Goal: Task Accomplishment & Management: Manage account settings

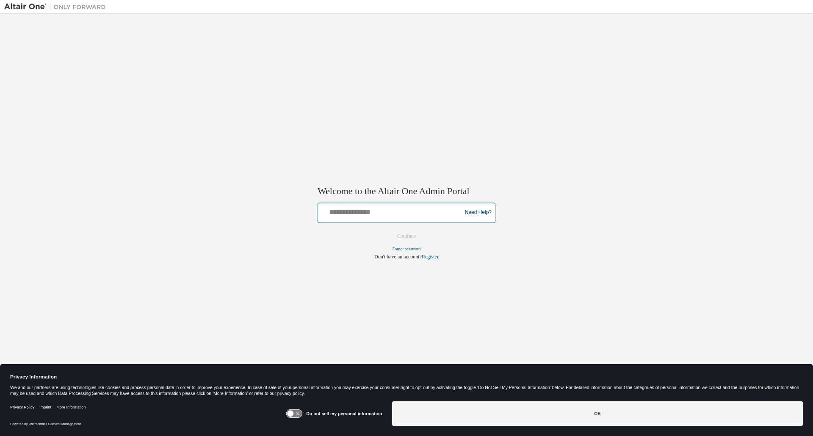
click at [398, 213] on input "text" at bounding box center [390, 211] width 139 height 12
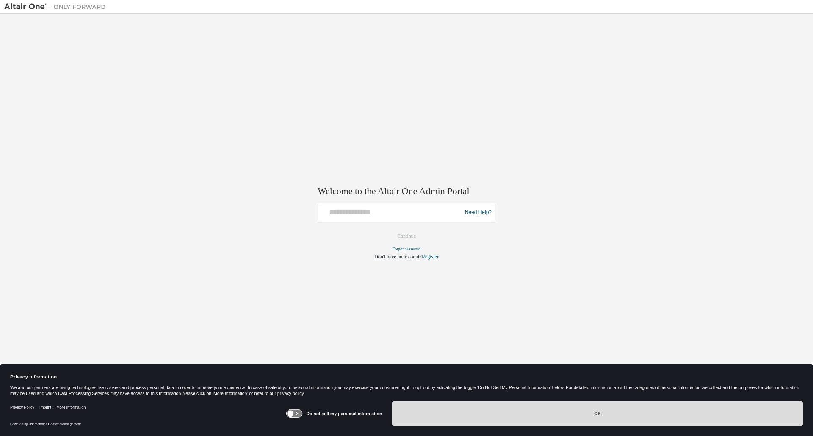
click at [439, 410] on button "OK" at bounding box center [597, 414] width 411 height 25
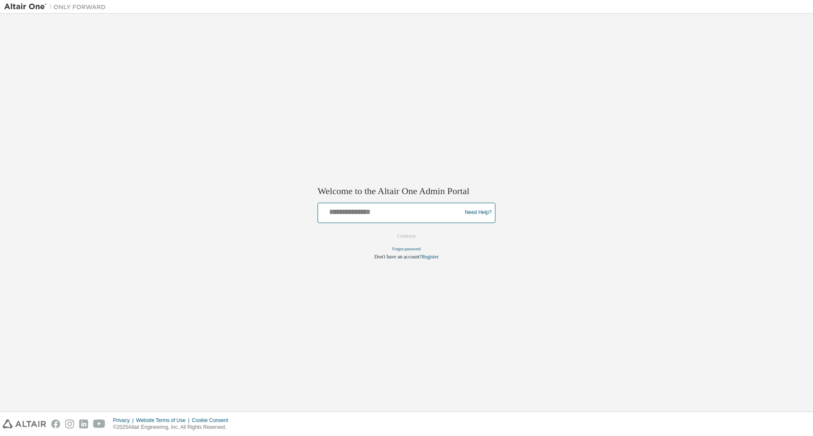
click at [361, 214] on input "text" at bounding box center [390, 211] width 139 height 12
type input "**********"
click at [388, 230] on button "Continue" at bounding box center [406, 236] width 36 height 13
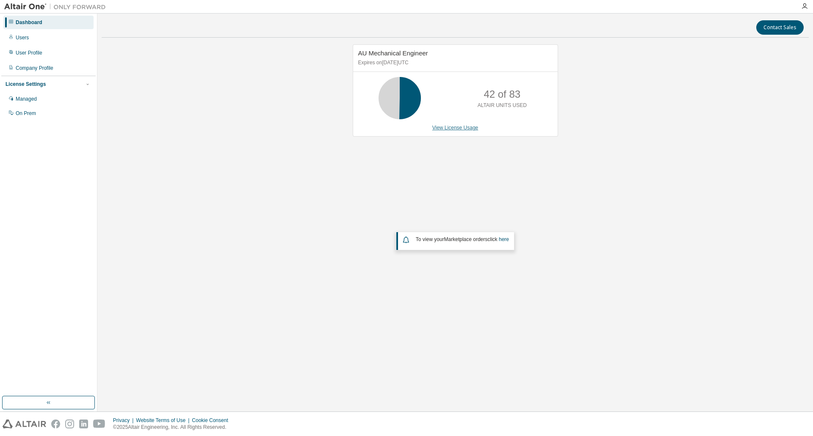
click at [438, 128] on link "View License Usage" at bounding box center [455, 128] width 46 height 6
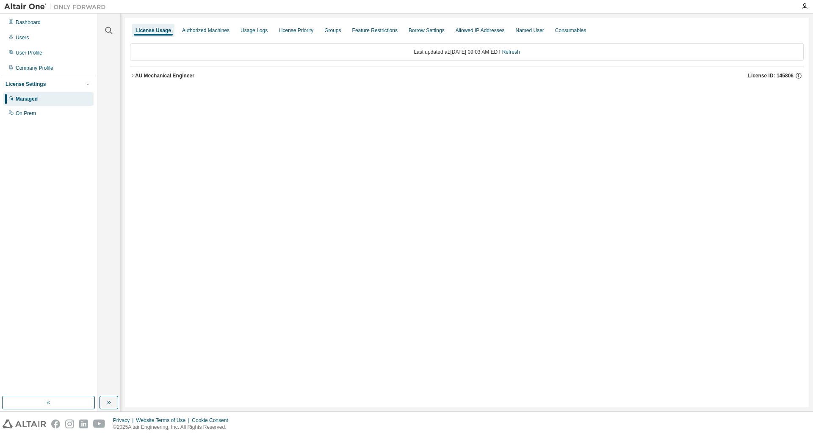
click at [130, 75] on icon "button" at bounding box center [132, 75] width 5 height 5
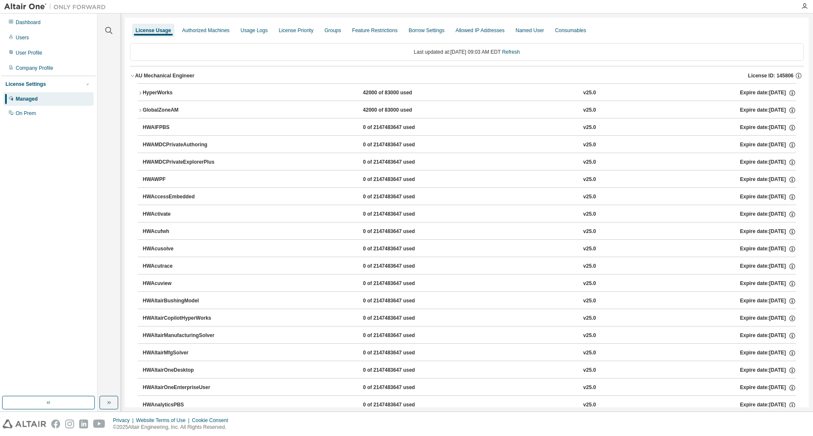
click at [140, 93] on icon "button" at bounding box center [140, 93] width 5 height 5
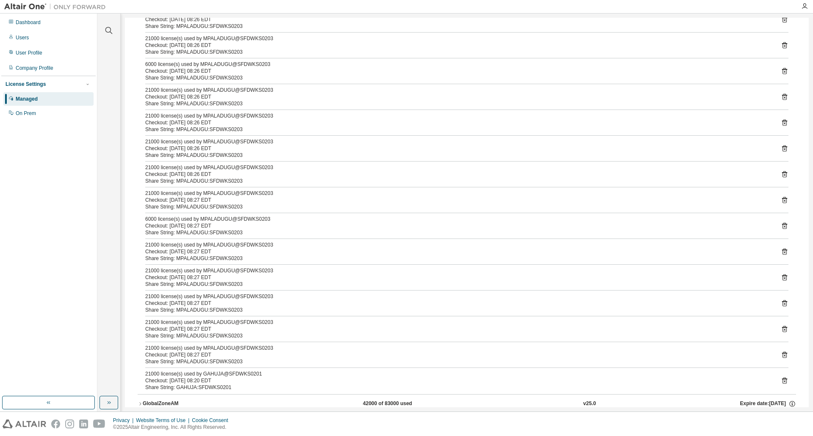
scroll to position [127, 0]
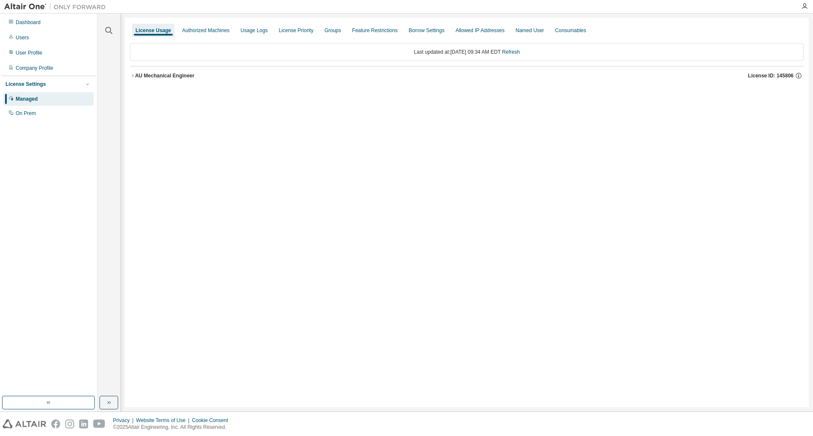
click at [133, 75] on icon "button" at bounding box center [132, 75] width 5 height 5
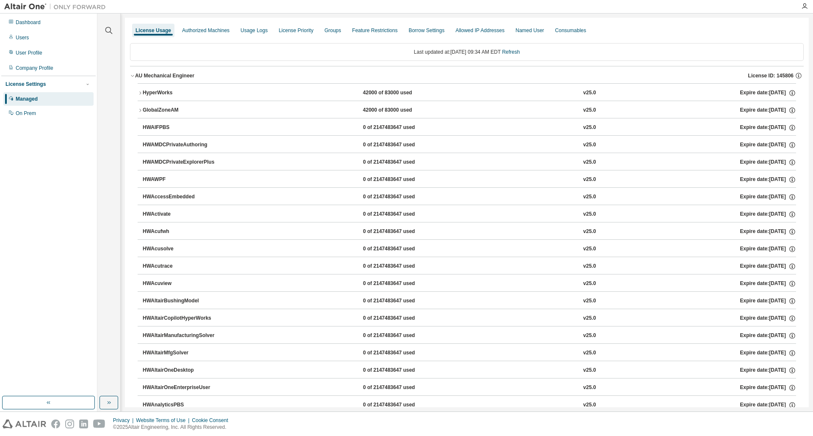
click at [141, 91] on icon "button" at bounding box center [140, 93] width 5 height 5
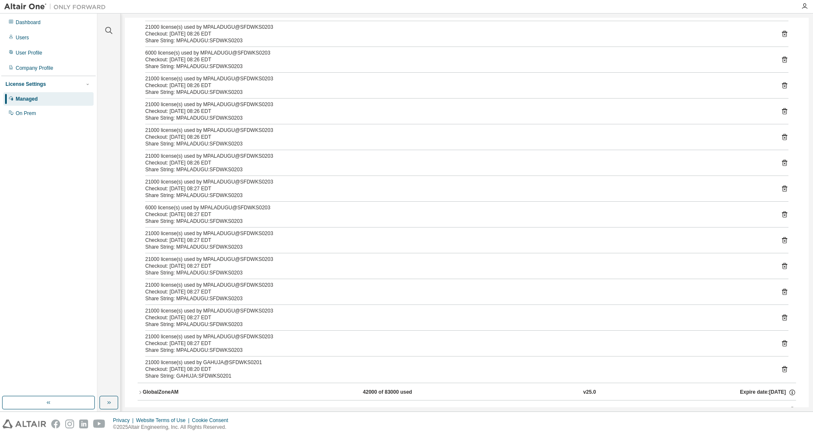
scroll to position [212, 0]
